Goal: Check status: Check status

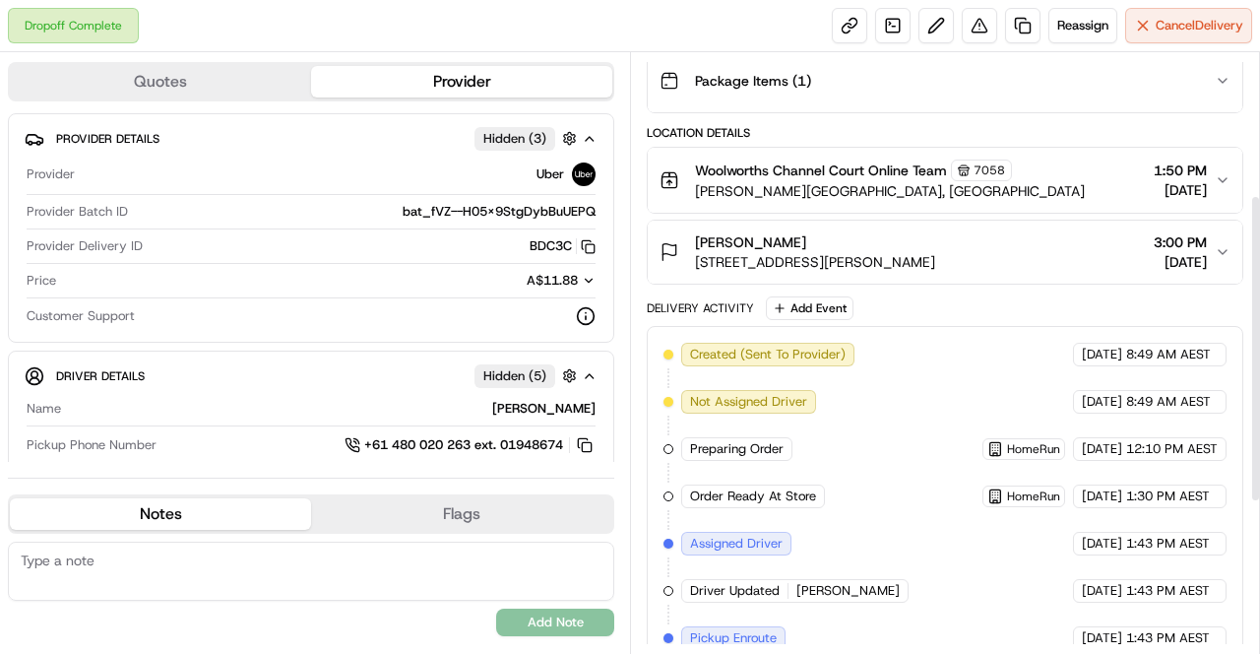
scroll to position [278, 0]
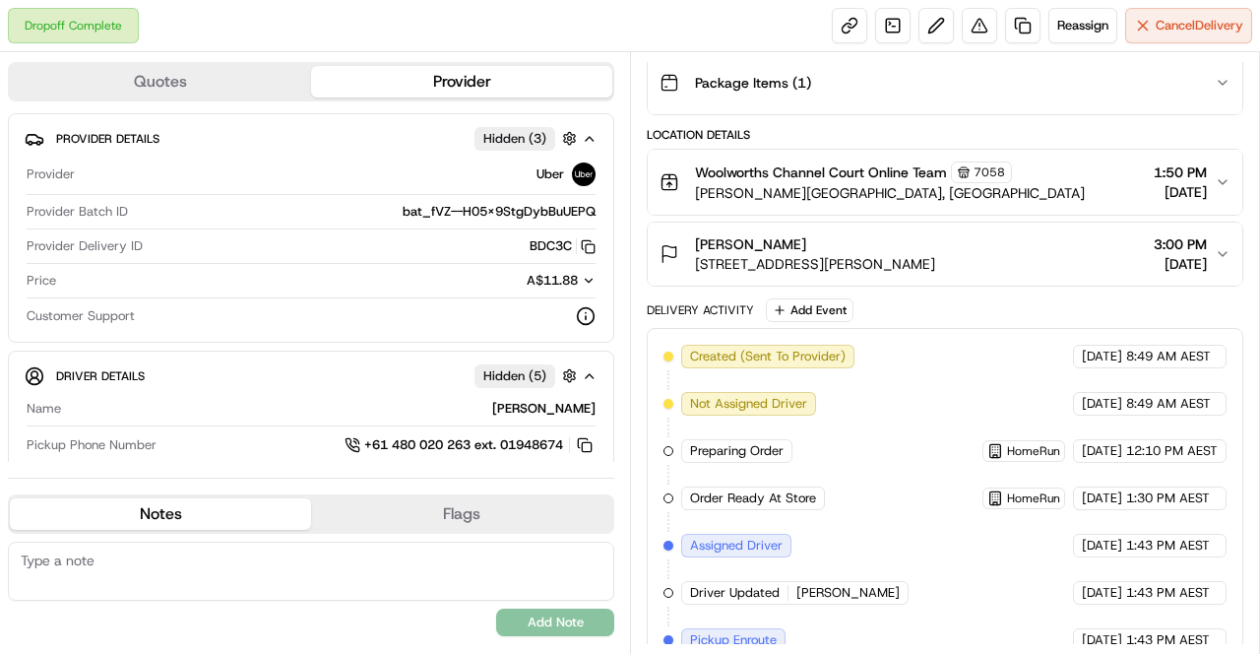
click at [937, 384] on div "Created (Sent To Provider) Uber [DATE] 8:49 AM AEST Not Assigned Driver Uber [D…" at bounding box center [945, 640] width 563 height 591
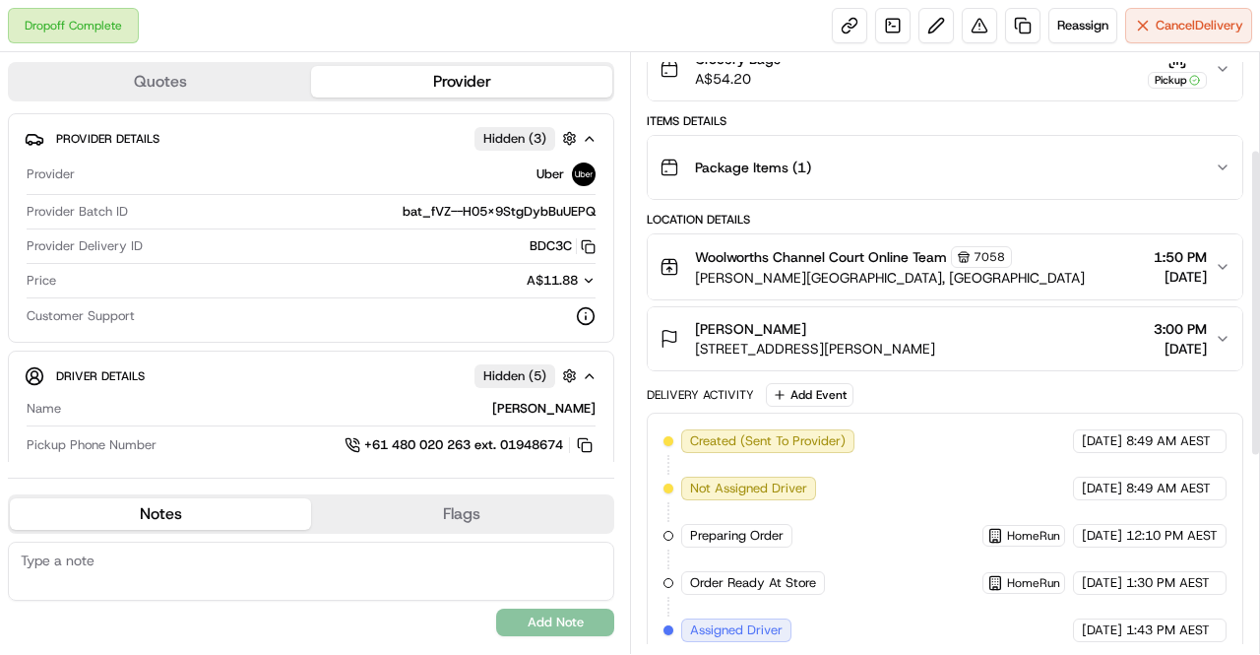
scroll to position [189, 0]
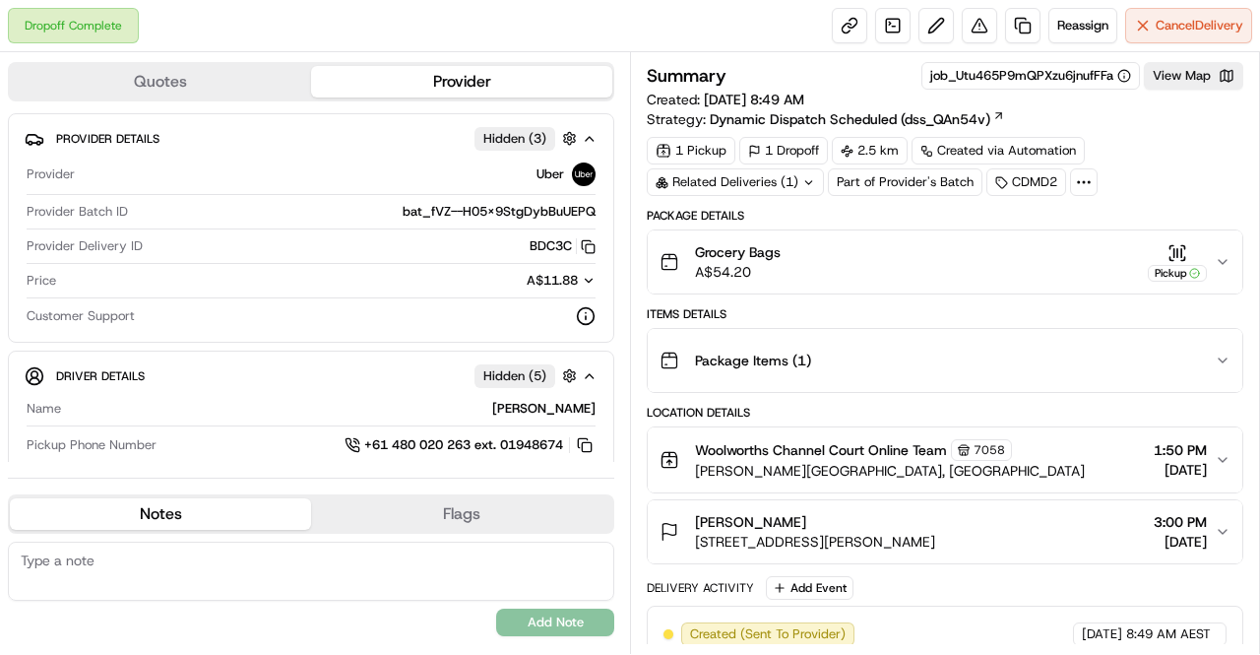
click at [920, 408] on div "Location Details" at bounding box center [945, 413] width 597 height 16
click at [800, 176] on div "Related Deliveries (1)" at bounding box center [735, 182] width 177 height 28
click at [800, 176] on icon at bounding box center [806, 182] width 13 height 13
